Goal: Task Accomplishment & Management: Manage account settings

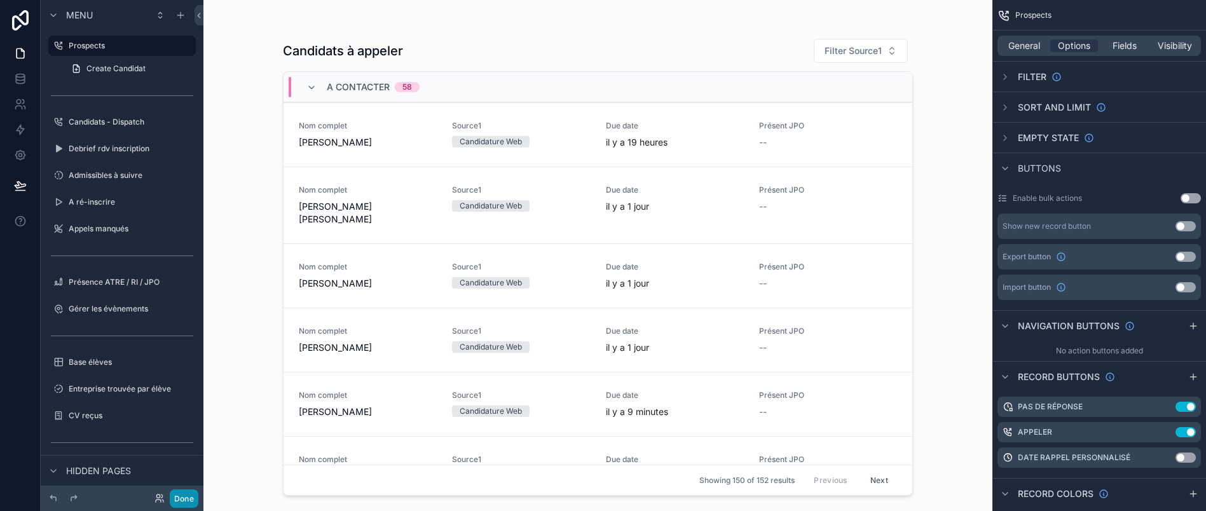
click at [190, 501] on button "Done" at bounding box center [184, 499] width 29 height 18
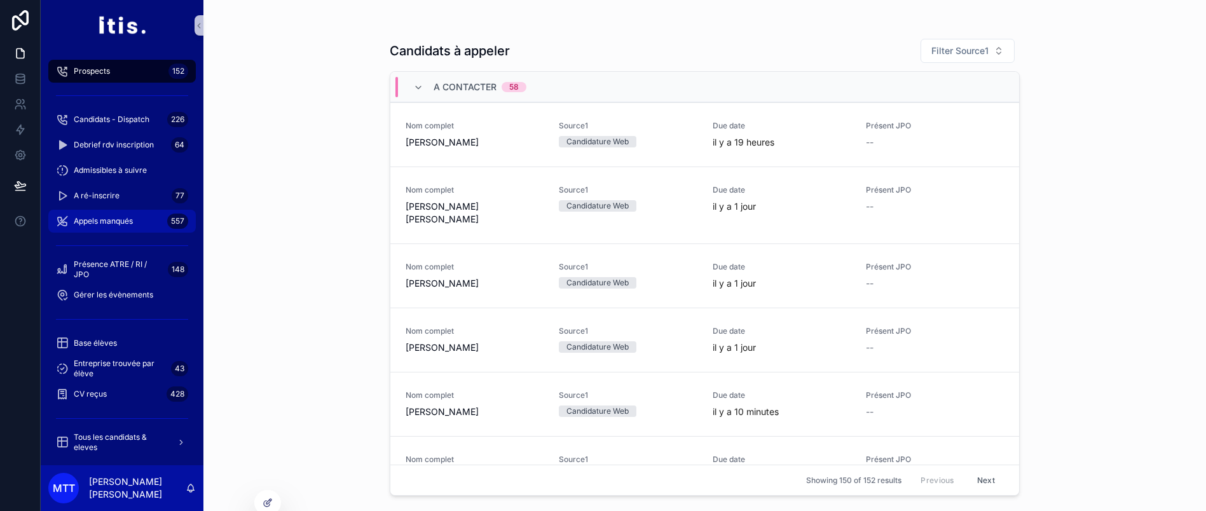
click at [111, 217] on span "Appels manqués" at bounding box center [103, 221] width 59 height 10
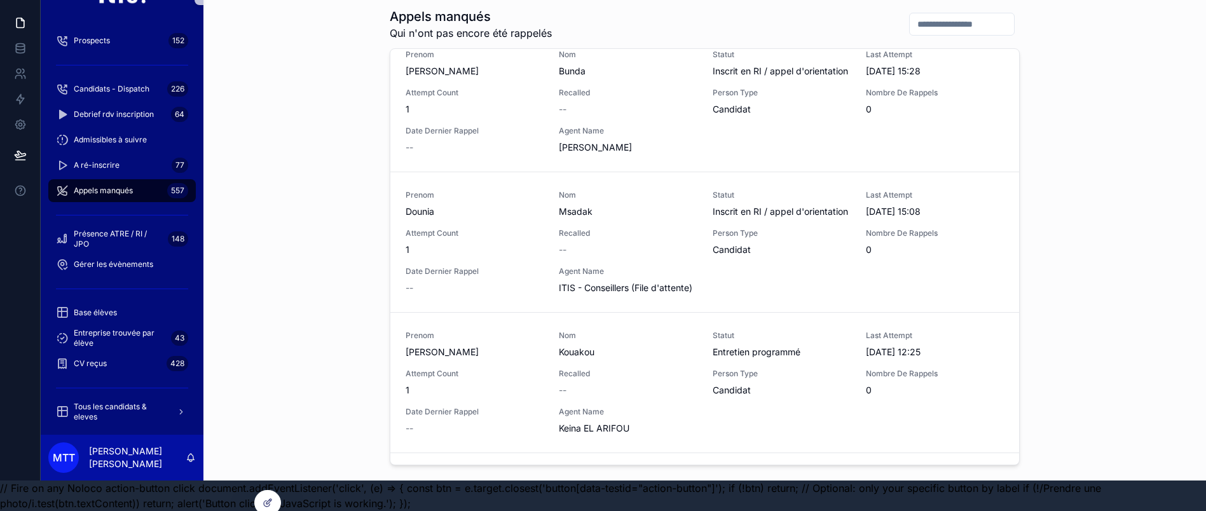
scroll to position [3925, 0]
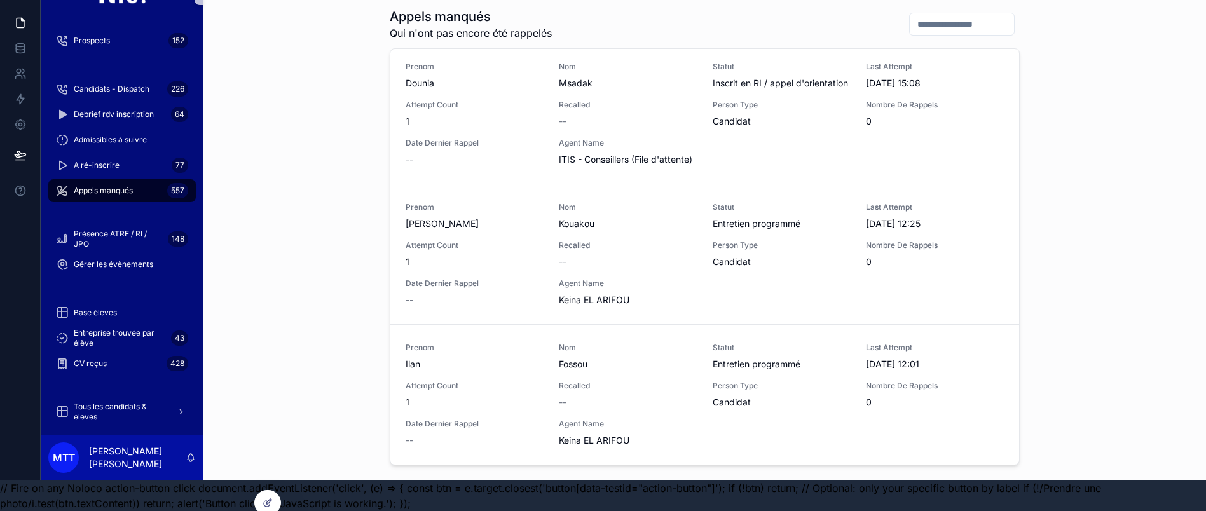
click at [294, 206] on div "Appels manqués Qui n'ont pas encore été rappelés Prenom RAYAN Nom IKHLEF Statut…" at bounding box center [705, 224] width 1003 height 511
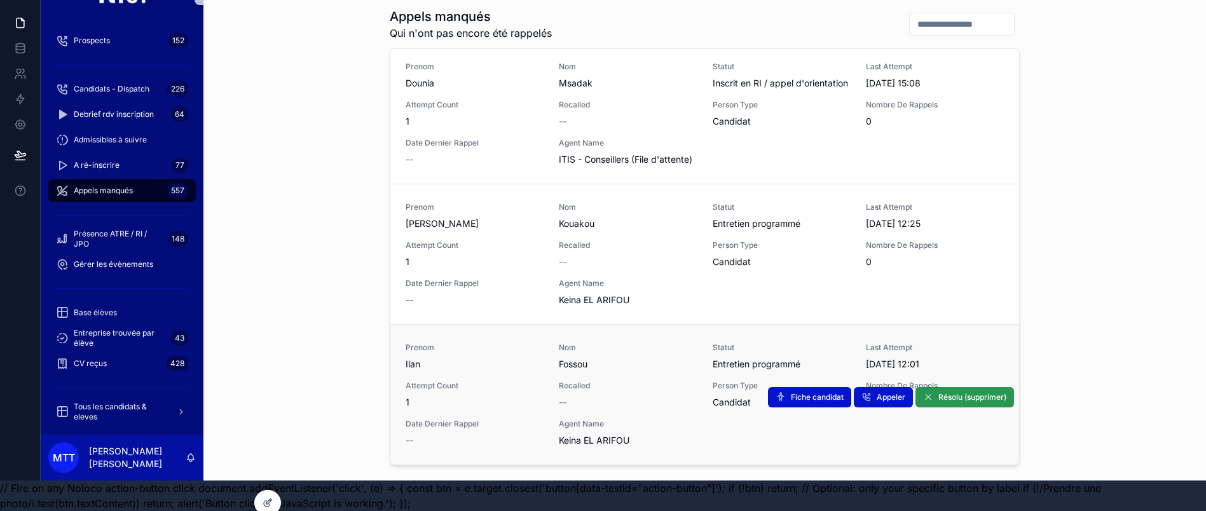
click at [963, 394] on span "Résolu (supprimer)" at bounding box center [973, 397] width 68 height 10
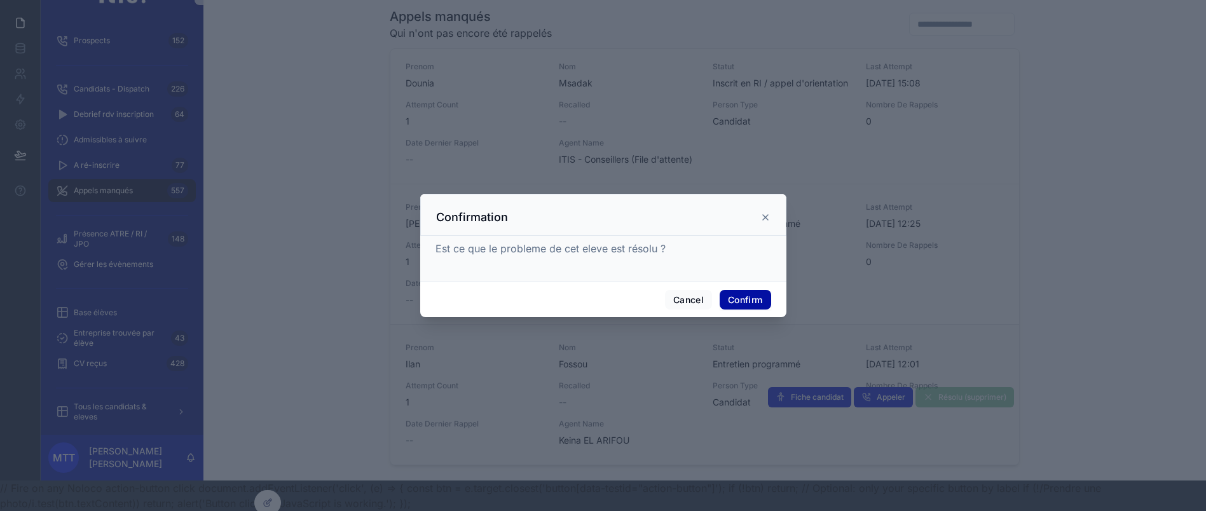
click at [744, 298] on button "Confirm" at bounding box center [745, 300] width 51 height 20
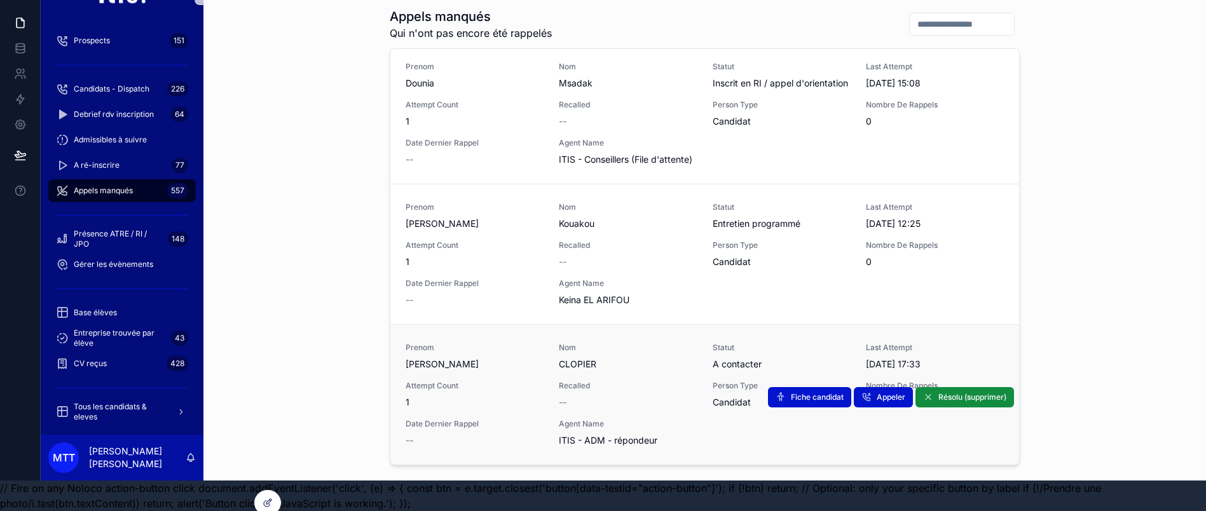
click at [611, 390] on span "Recalled" at bounding box center [628, 386] width 138 height 10
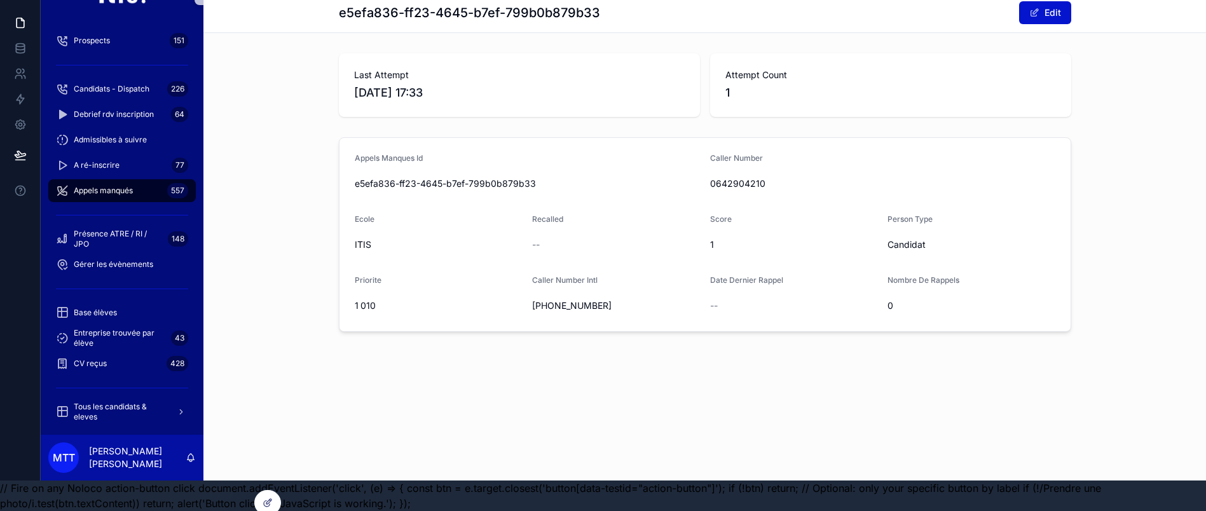
click at [749, 177] on span "0642904210" at bounding box center [882, 183] width 345 height 13
copy span "0642904210"
click at [555, 342] on div "Appels manqués e5efa836-ff23-4645-b7ef-799b0b879b33 e5efa836-ff23-4645-b7ef-799…" at bounding box center [705, 193] width 1003 height 449
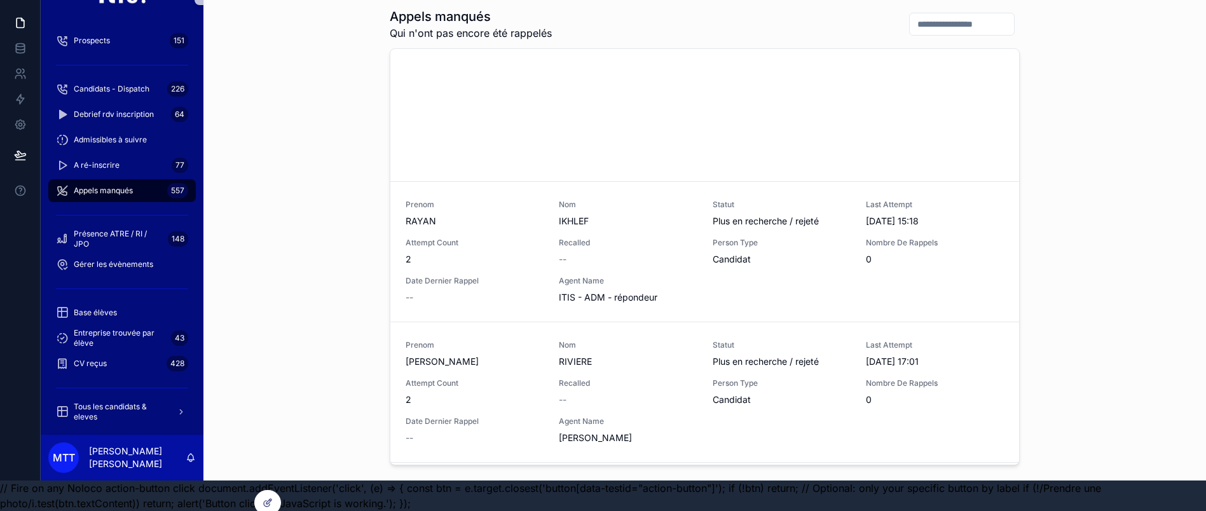
scroll to position [3925, 0]
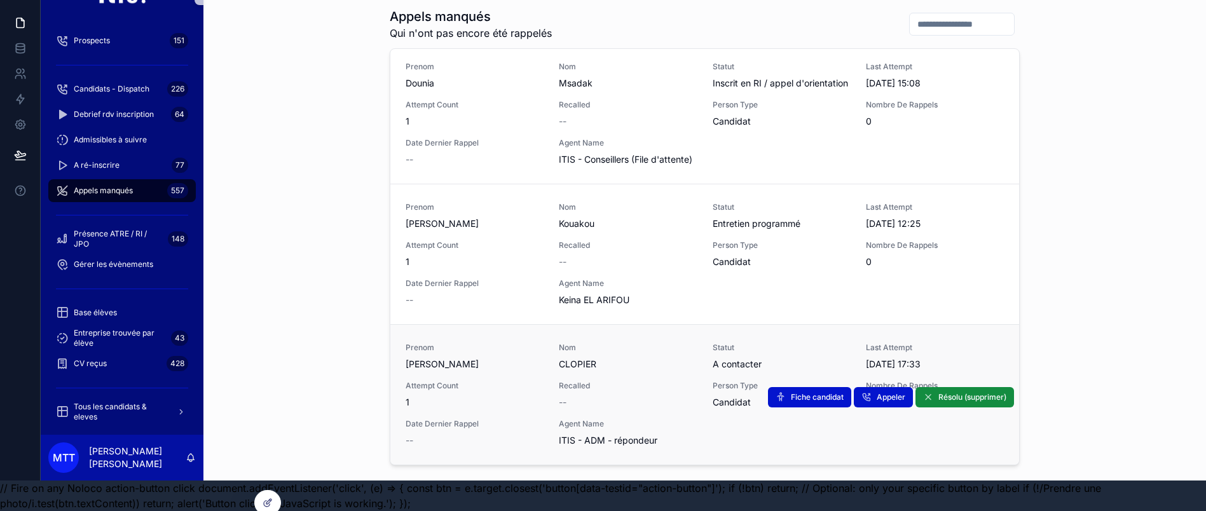
click at [567, 393] on div "Recalled --" at bounding box center [628, 395] width 138 height 28
click at [939, 396] on span "Résolu (supprimer)" at bounding box center [973, 397] width 68 height 10
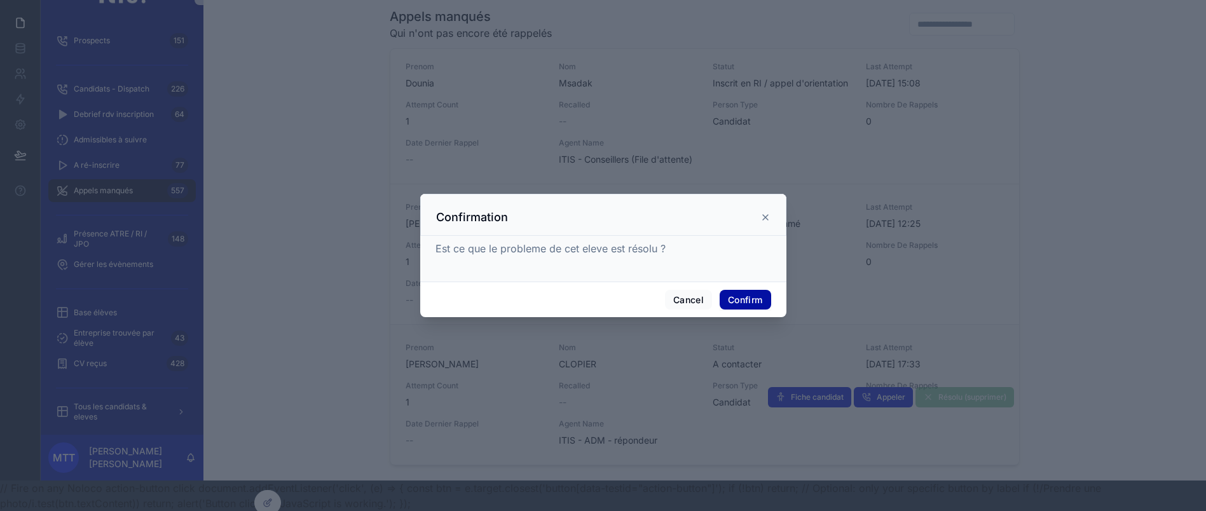
click at [749, 306] on button "Confirm" at bounding box center [745, 300] width 51 height 20
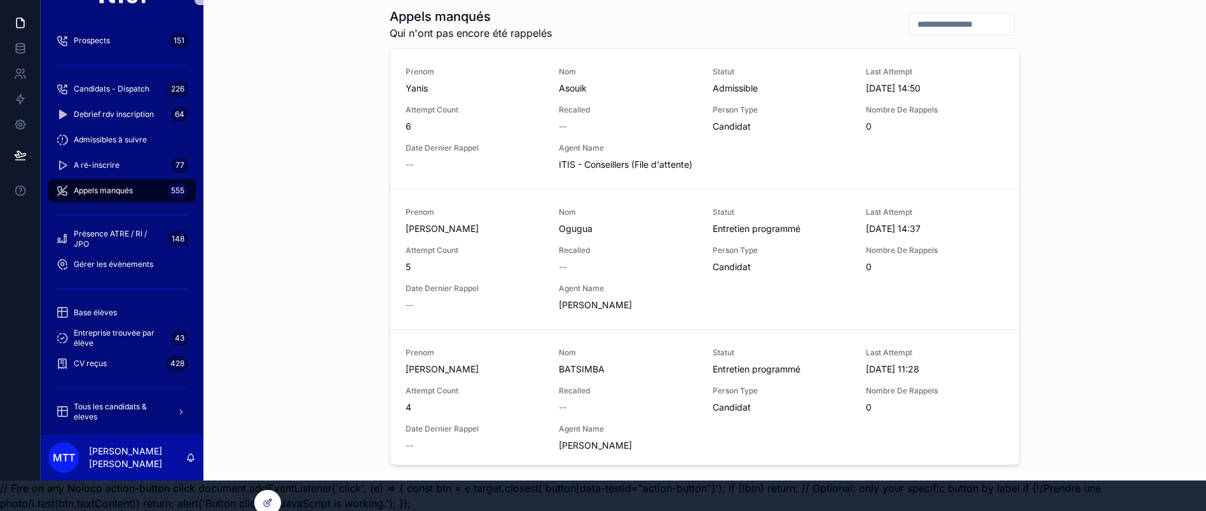
scroll to position [138, 0]
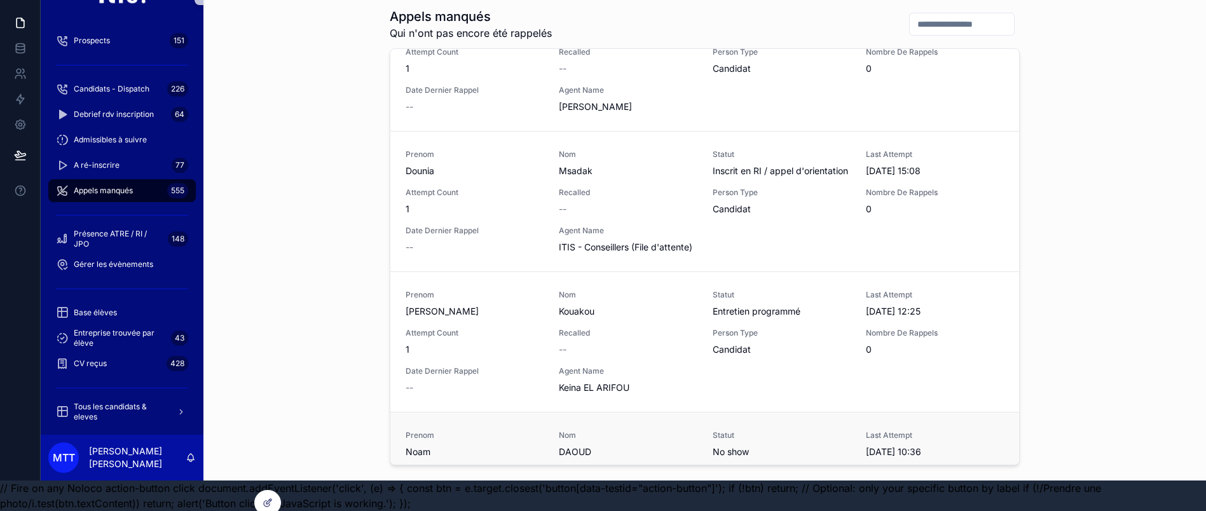
scroll to position [3925, 0]
